Goal: Transaction & Acquisition: Purchase product/service

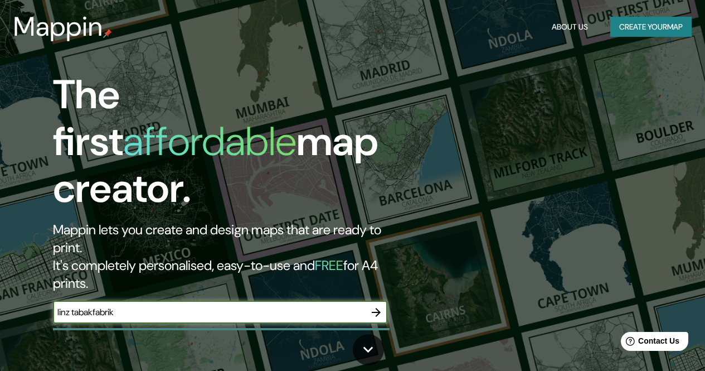
type input "linz tabakfabrik"
click at [380, 306] on icon "button" at bounding box center [376, 312] width 13 height 13
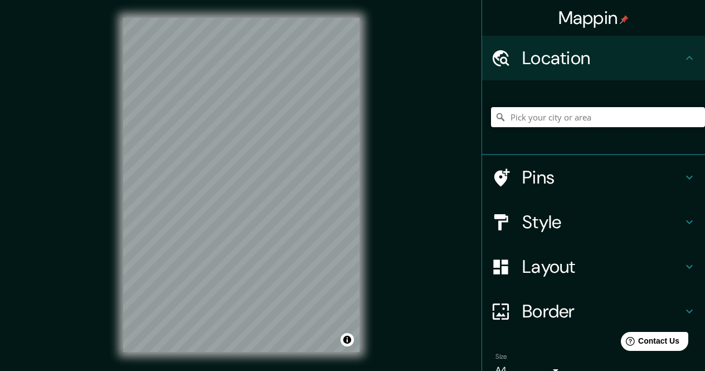
click at [561, 113] on input "Pick your city or area" at bounding box center [598, 117] width 214 height 20
type input "[GEOGRAPHIC_DATA], [GEOGRAPHIC_DATA], [GEOGRAPHIC_DATA]"
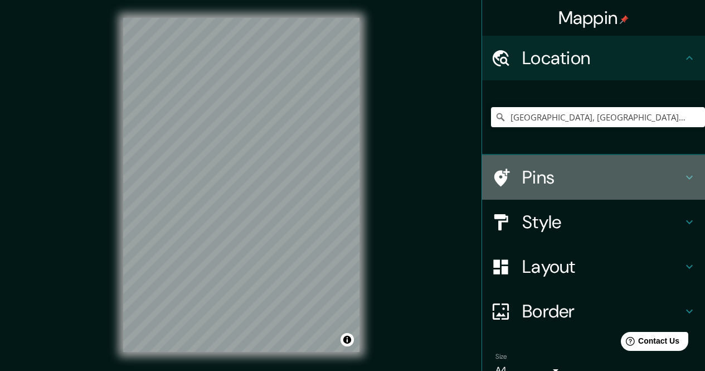
click at [526, 176] on h4 "Pins" at bounding box center [603, 177] width 161 height 22
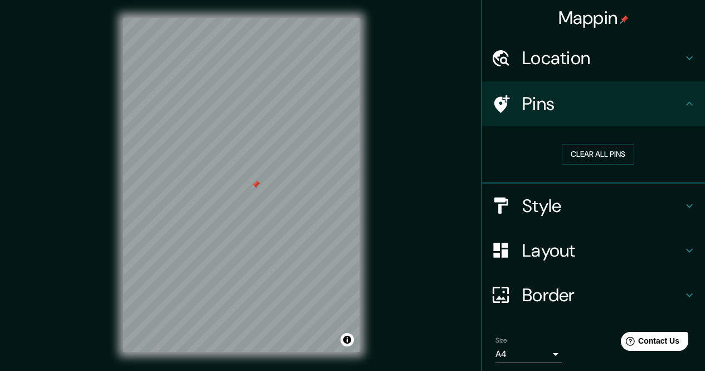
click at [509, 109] on div at bounding box center [506, 104] width 31 height 20
click at [579, 156] on button "Clear all pins" at bounding box center [598, 154] width 72 height 21
click at [626, 201] on h4 "Style" at bounding box center [603, 206] width 161 height 22
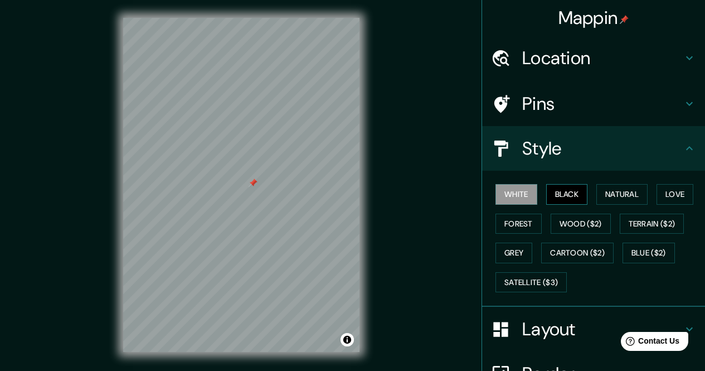
click at [561, 197] on button "Black" at bounding box center [568, 194] width 42 height 21
click at [520, 195] on button "White" at bounding box center [517, 194] width 42 height 21
click at [601, 197] on button "Natural" at bounding box center [622, 194] width 51 height 21
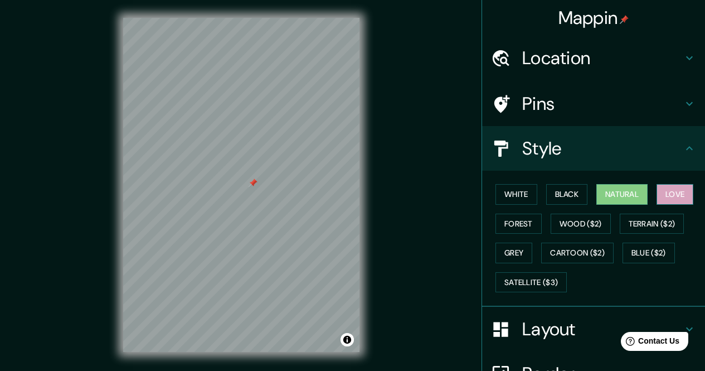
click at [664, 190] on button "Love" at bounding box center [675, 194] width 37 height 21
click at [517, 227] on button "Forest" at bounding box center [519, 224] width 46 height 21
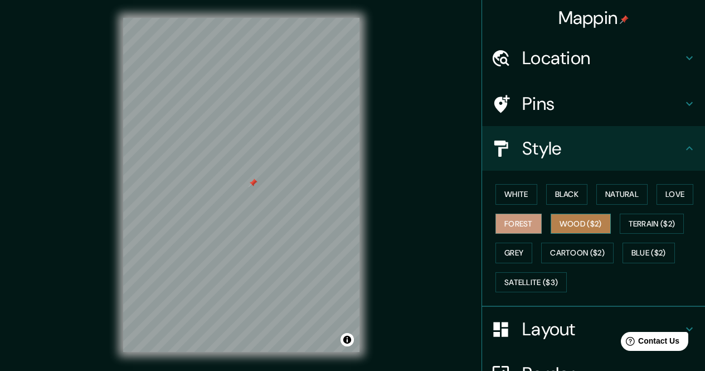
click at [554, 228] on button "Wood ($2)" at bounding box center [581, 224] width 60 height 21
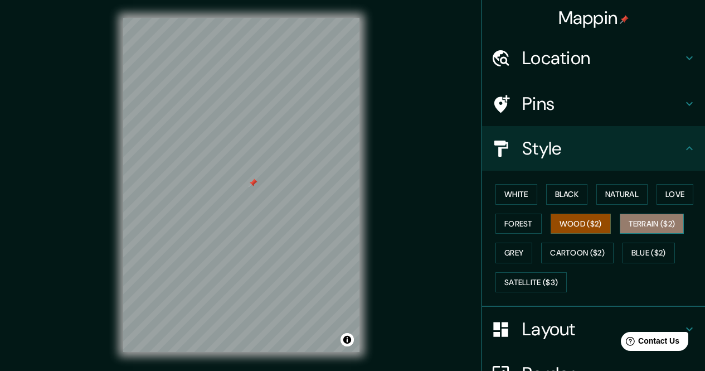
click at [637, 225] on button "Terrain ($2)" at bounding box center [652, 224] width 65 height 21
click at [574, 226] on button "Wood ($2)" at bounding box center [581, 224] width 60 height 21
click at [519, 257] on button "Grey" at bounding box center [514, 253] width 37 height 21
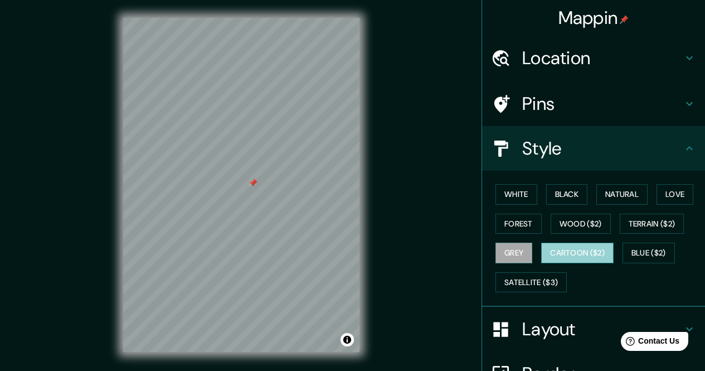
click at [576, 259] on button "Cartoon ($2)" at bounding box center [578, 253] width 72 height 21
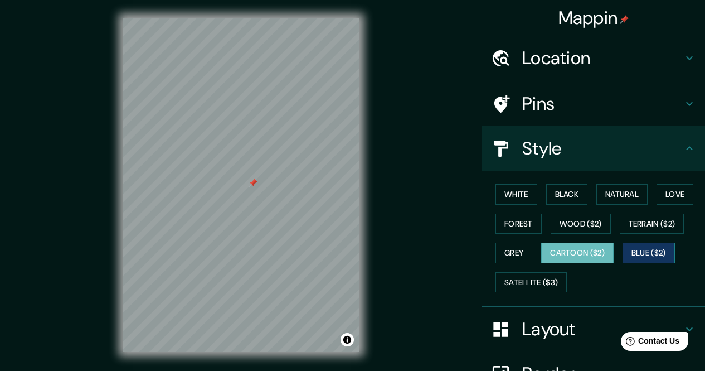
click at [640, 255] on button "Blue ($2)" at bounding box center [649, 253] width 52 height 21
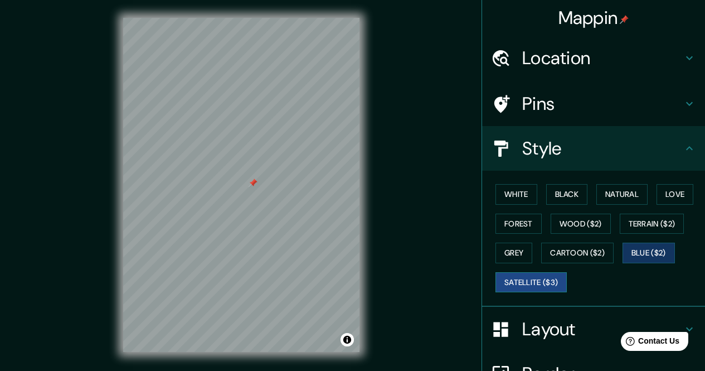
click at [524, 286] on button "Satellite ($3)" at bounding box center [531, 282] width 71 height 21
click at [513, 254] on button "Grey" at bounding box center [514, 253] width 37 height 21
click at [525, 277] on button "Satellite ($3)" at bounding box center [531, 282] width 71 height 21
click at [518, 253] on button "Grey" at bounding box center [514, 253] width 37 height 21
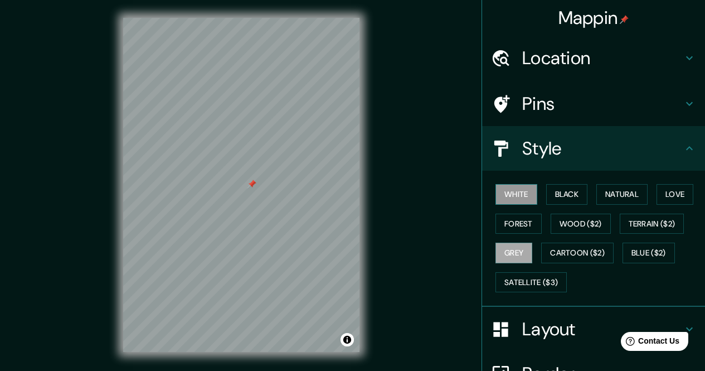
click at [516, 189] on button "White" at bounding box center [517, 194] width 42 height 21
click at [535, 318] on h4 "Layout" at bounding box center [603, 329] width 161 height 22
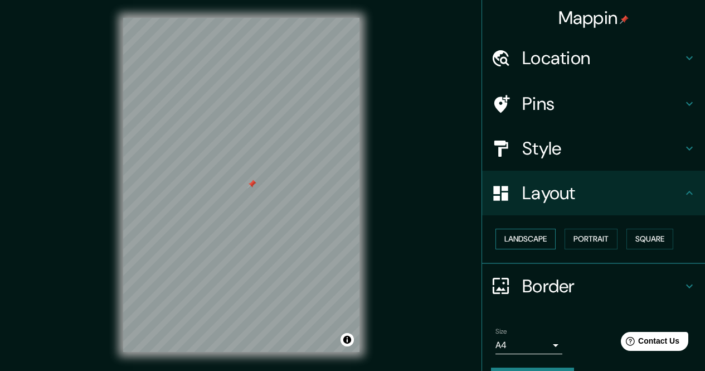
click at [528, 236] on button "Landscape" at bounding box center [526, 239] width 60 height 21
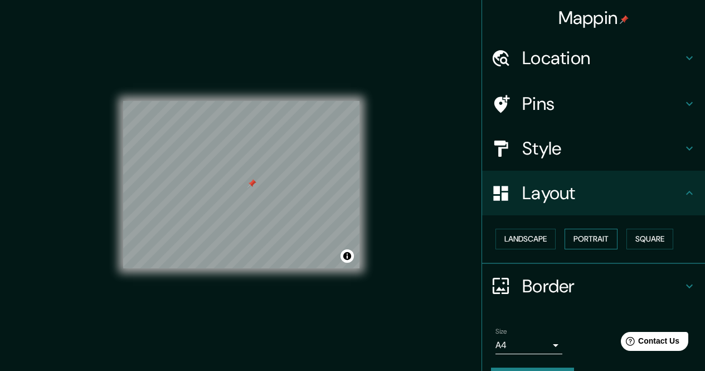
drag, startPoint x: 578, startPoint y: 236, endPoint x: 592, endPoint y: 241, distance: 14.8
click at [579, 238] on button "Portrait" at bounding box center [591, 239] width 53 height 21
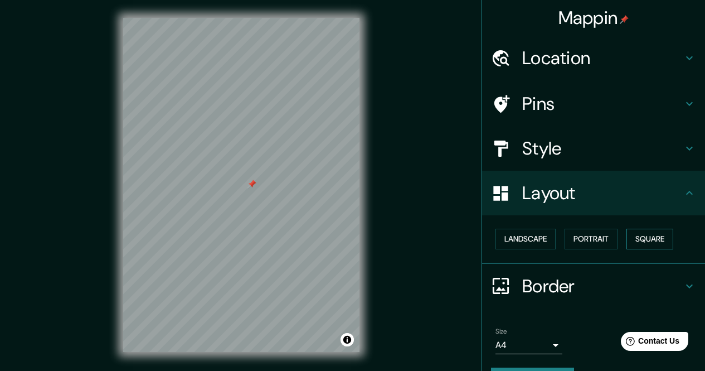
click at [641, 244] on button "Square" at bounding box center [650, 239] width 47 height 21
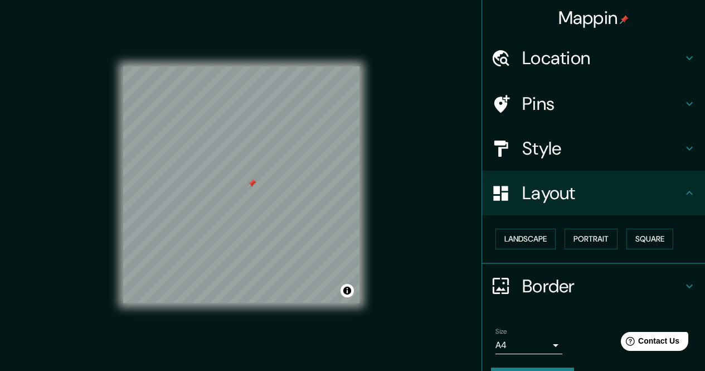
click at [546, 148] on h4 "Style" at bounding box center [603, 148] width 161 height 22
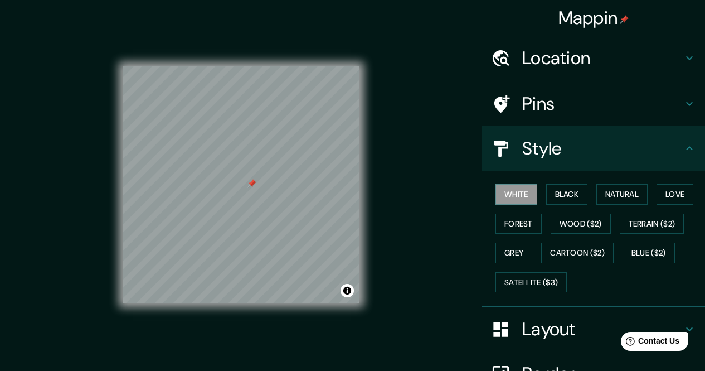
click at [543, 114] on h4 "Pins" at bounding box center [603, 104] width 161 height 22
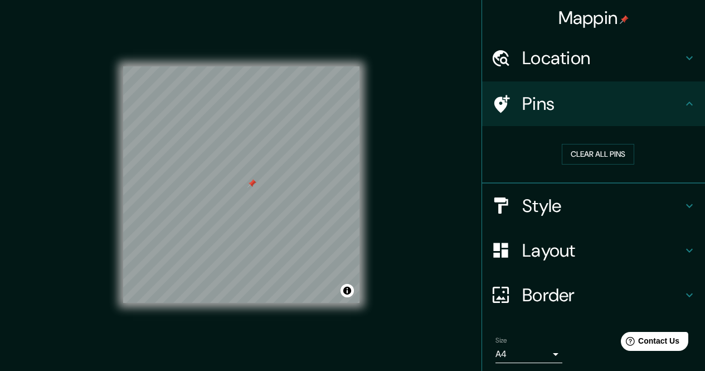
click at [530, 301] on h4 "Border" at bounding box center [603, 295] width 161 height 22
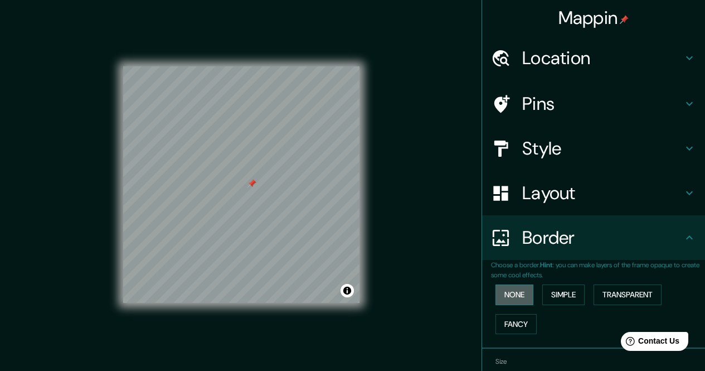
click at [510, 296] on button "None" at bounding box center [515, 294] width 38 height 21
click at [516, 318] on button "Fancy" at bounding box center [516, 324] width 41 height 21
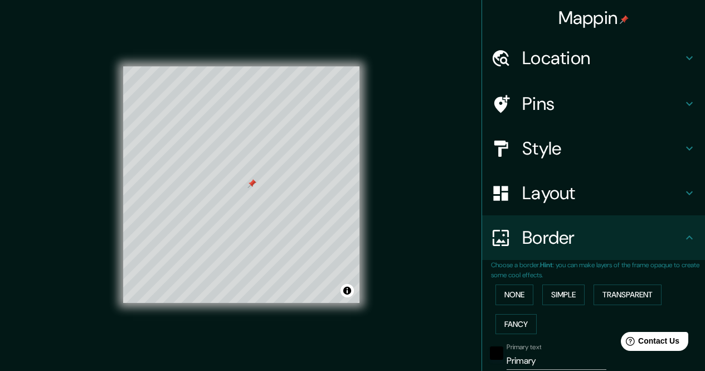
click at [527, 287] on div "None Simple Transparent Fancy" at bounding box center [598, 309] width 214 height 59
click at [567, 292] on button "Simple" at bounding box center [564, 294] width 42 height 21
click at [608, 294] on button "Transparent" at bounding box center [628, 294] width 68 height 21
click at [515, 291] on button "None" at bounding box center [515, 294] width 38 height 21
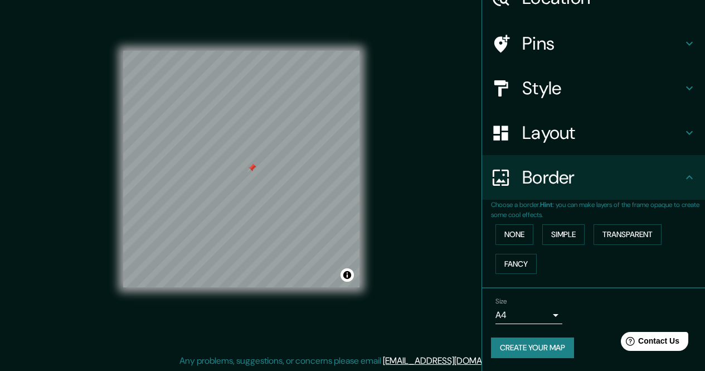
scroll to position [16, 0]
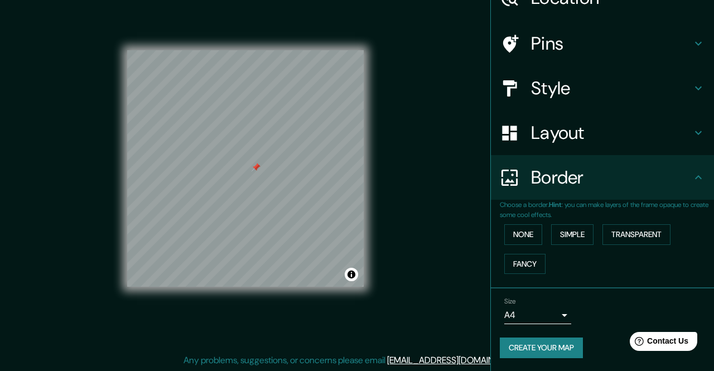
click at [525, 313] on body "Mappin Location [GEOGRAPHIC_DATA], [GEOGRAPHIC_DATA], [GEOGRAPHIC_DATA] [GEOGRA…" at bounding box center [357, 169] width 714 height 371
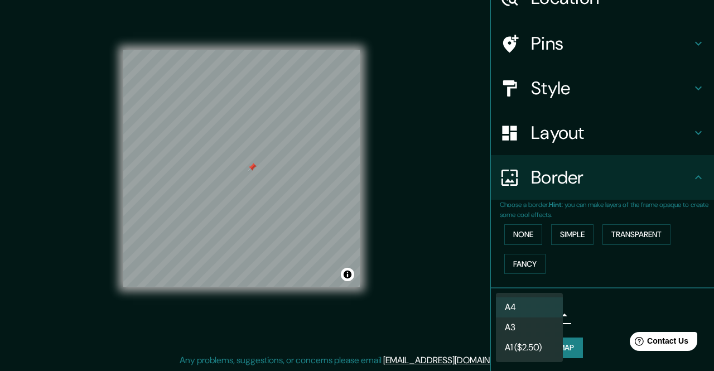
click at [602, 311] on div at bounding box center [357, 185] width 714 height 371
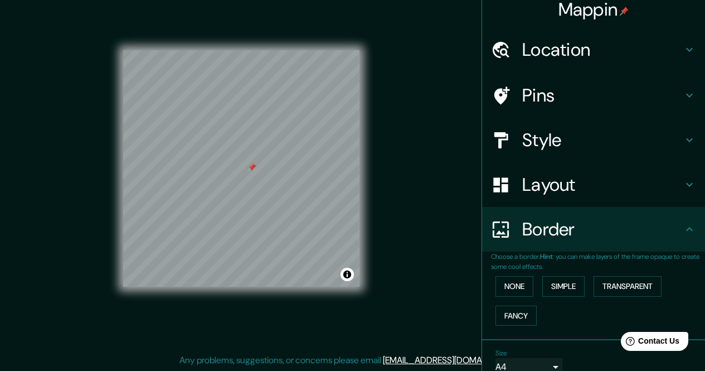
scroll to position [0, 0]
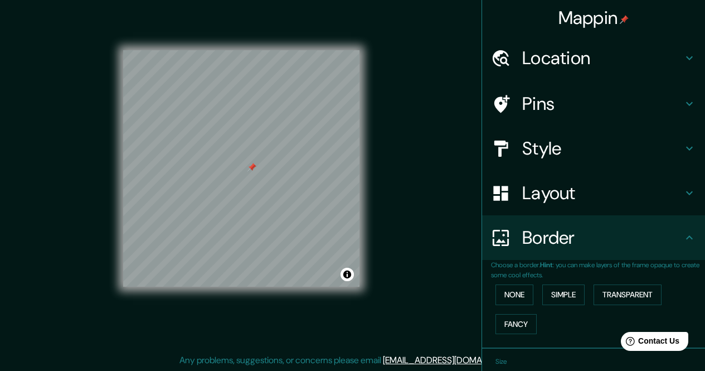
click at [555, 107] on h4 "Pins" at bounding box center [603, 104] width 161 height 22
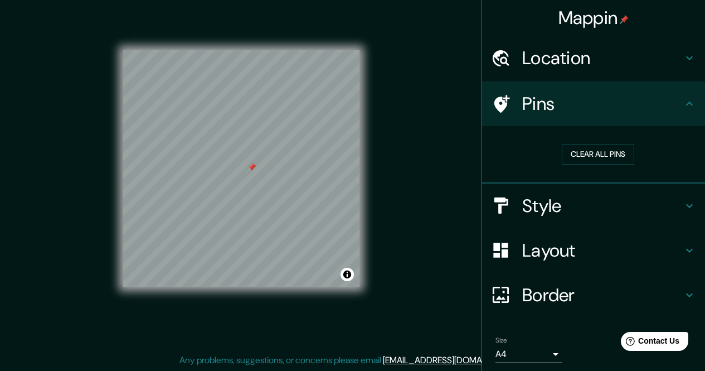
click at [541, 61] on h4 "Location" at bounding box center [603, 58] width 161 height 22
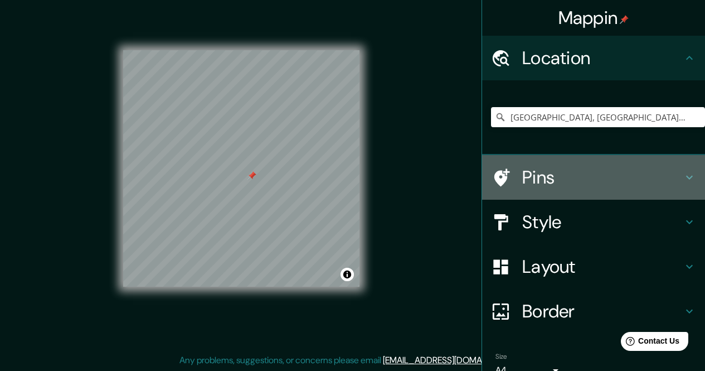
click at [612, 176] on h4 "Pins" at bounding box center [603, 177] width 161 height 22
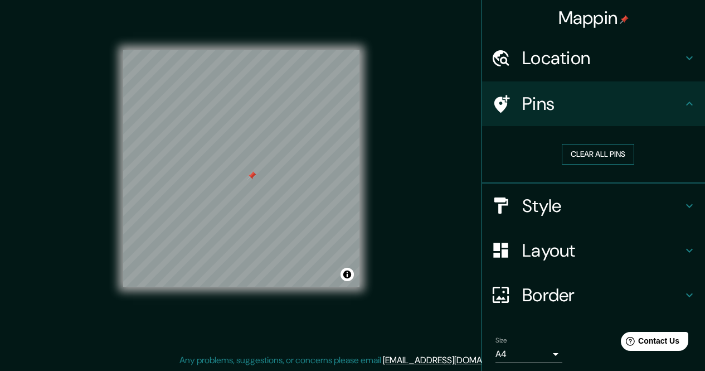
click at [593, 157] on button "Clear all pins" at bounding box center [598, 154] width 72 height 21
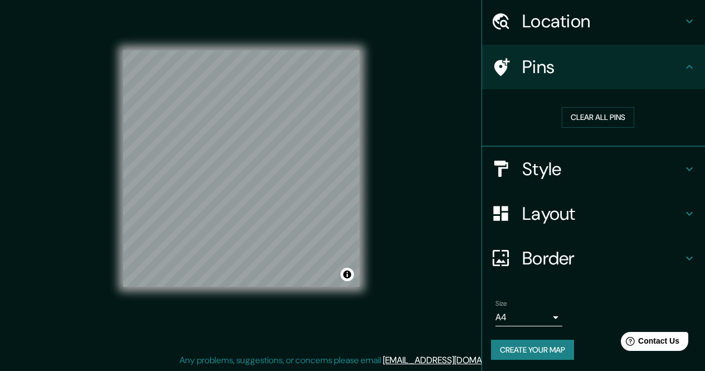
scroll to position [39, 0]
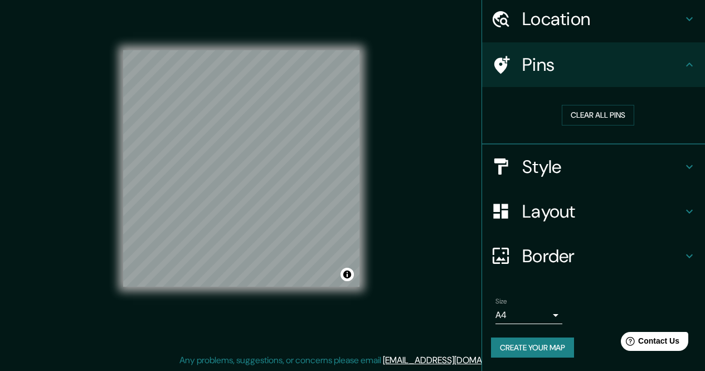
click at [542, 344] on button "Create your map" at bounding box center [532, 347] width 83 height 21
click at [533, 349] on button "Create your map" at bounding box center [532, 347] width 83 height 21
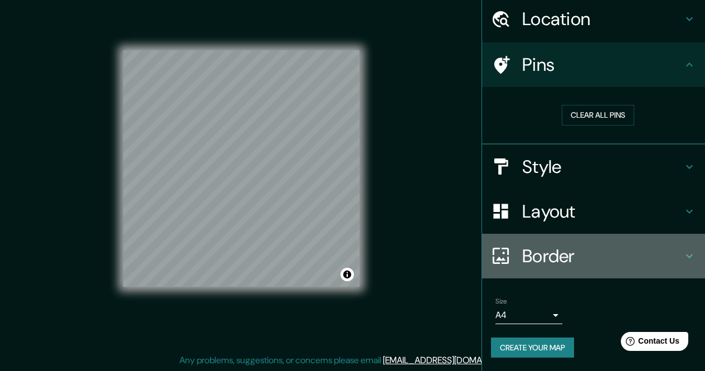
click at [563, 249] on h4 "Border" at bounding box center [603, 256] width 161 height 22
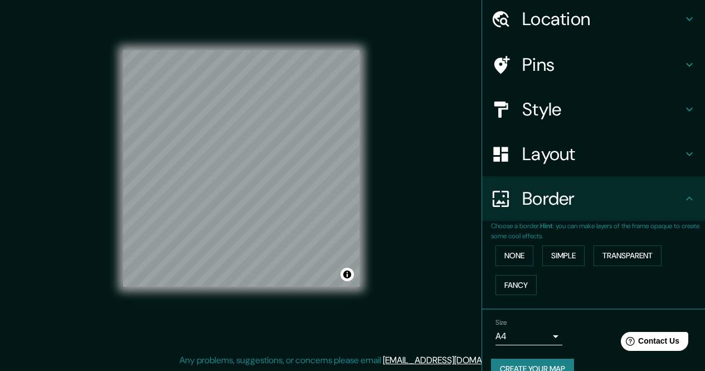
click at [563, 147] on h4 "Layout" at bounding box center [603, 154] width 161 height 22
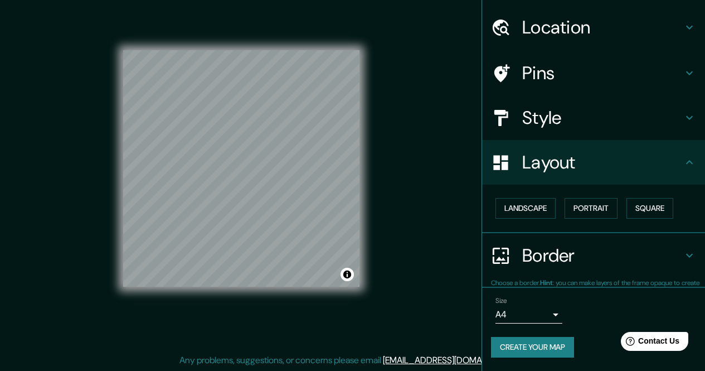
scroll to position [30, 0]
click at [525, 206] on button "Landscape" at bounding box center [526, 209] width 60 height 21
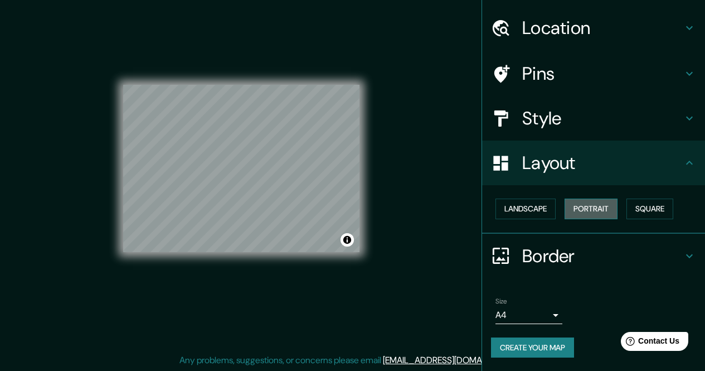
click at [576, 206] on button "Portrait" at bounding box center [591, 209] width 53 height 21
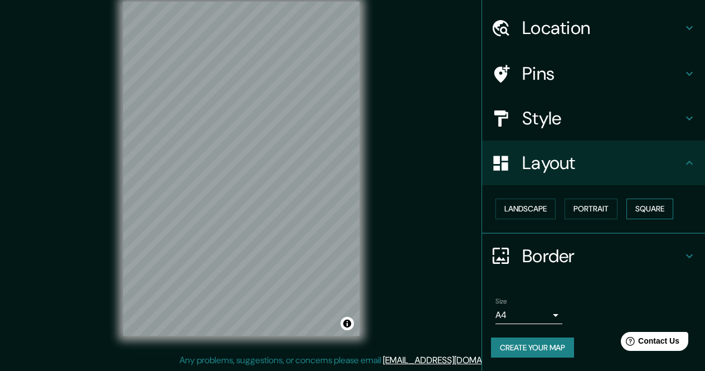
click at [631, 207] on button "Square" at bounding box center [650, 209] width 47 height 21
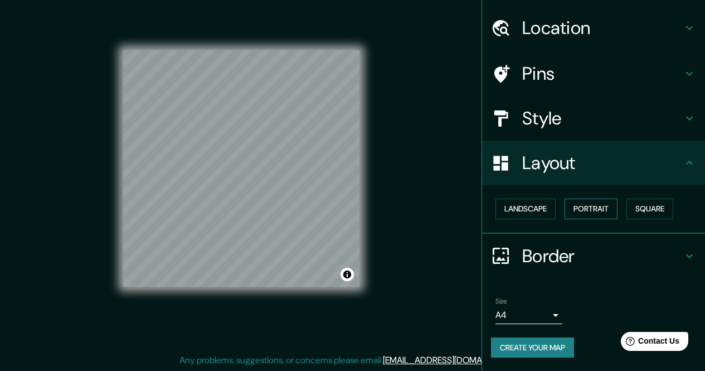
click at [607, 212] on button "Portrait" at bounding box center [591, 209] width 53 height 21
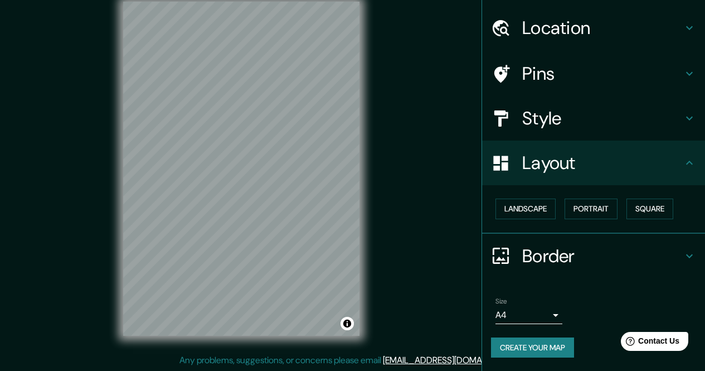
drag, startPoint x: 429, startPoint y: 138, endPoint x: 430, endPoint y: 158, distance: 20.1
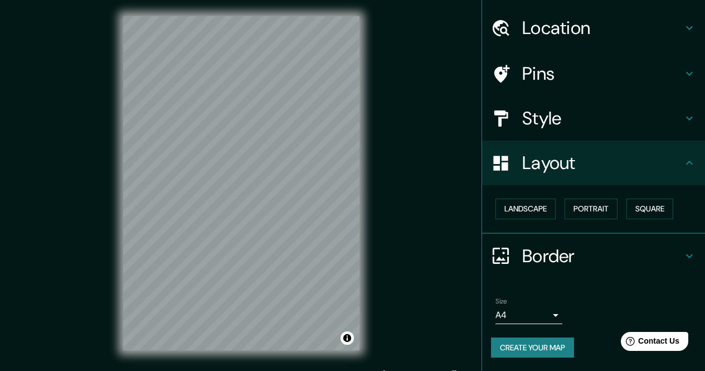
scroll to position [0, 0]
